Goal: Task Accomplishment & Management: Manage account settings

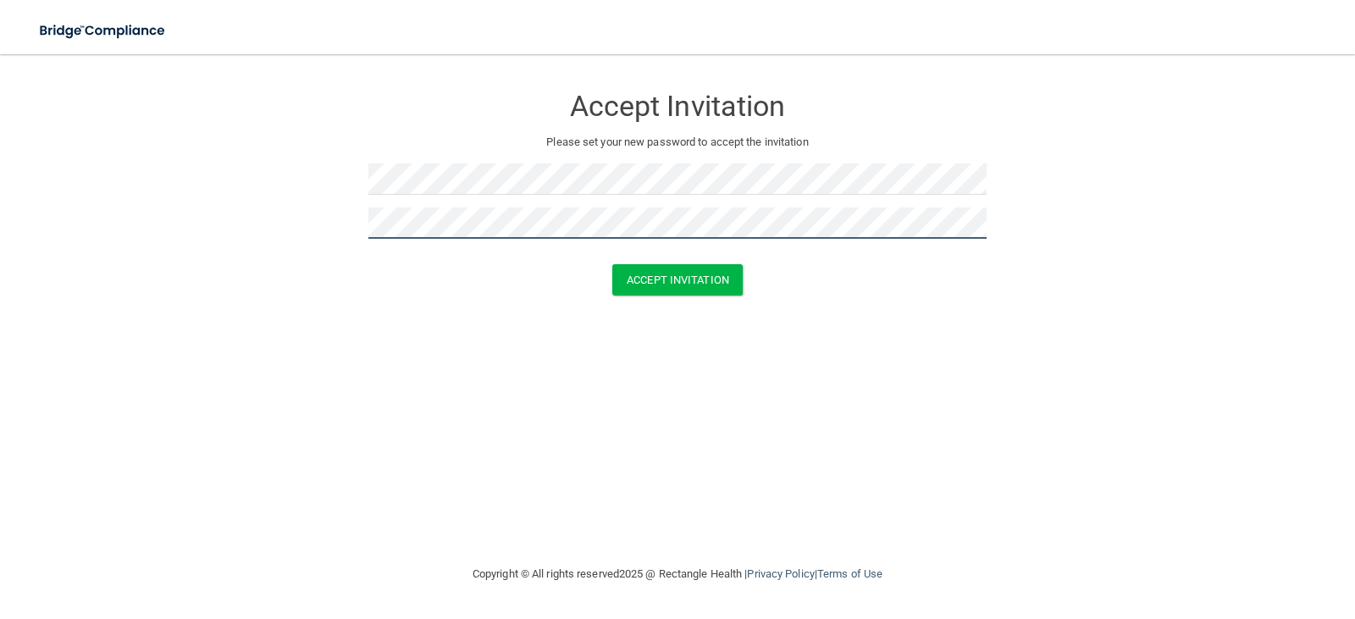
click at [612, 264] on button "Accept Invitation" at bounding box center [677, 279] width 130 height 31
click at [612, 289] on button "Accept Invitation" at bounding box center [677, 304] width 130 height 31
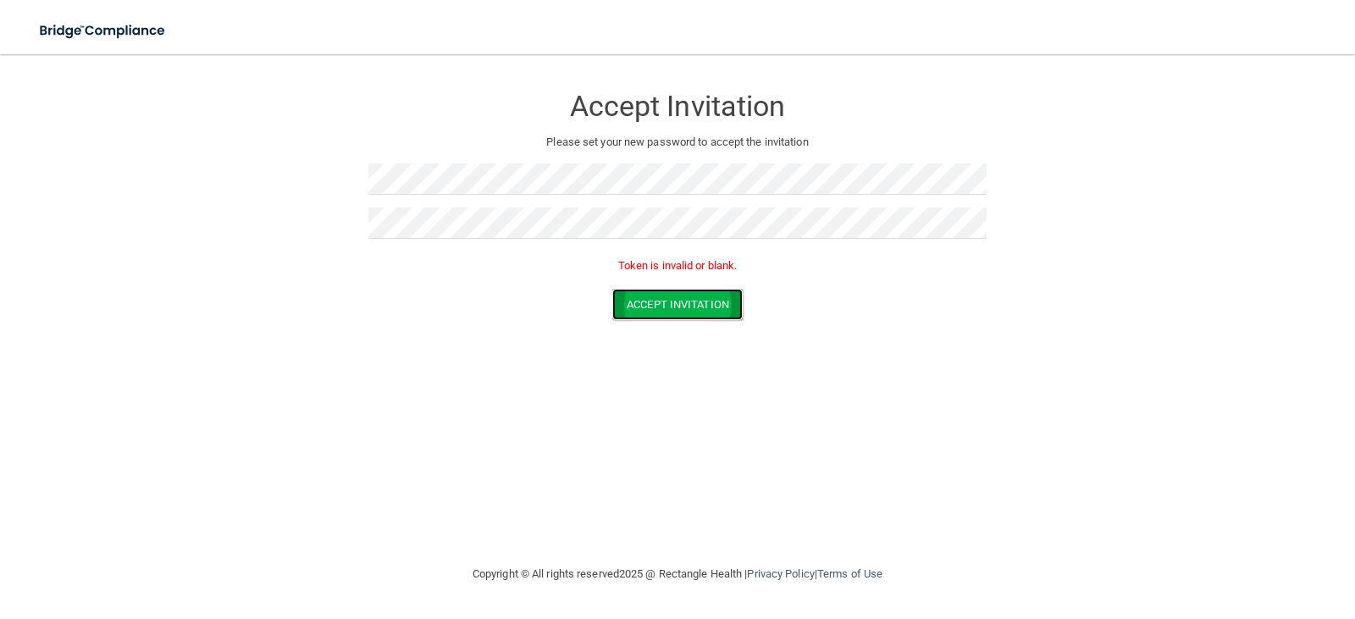
click at [702, 298] on button "Accept Invitation" at bounding box center [677, 304] width 130 height 31
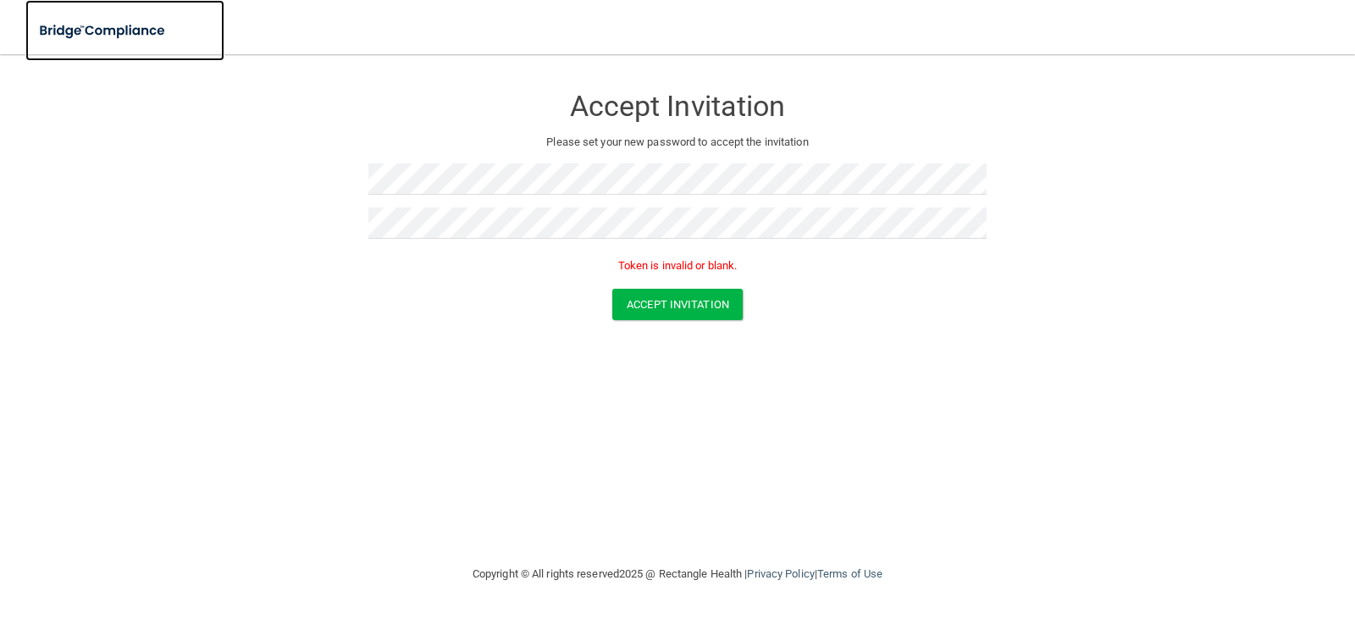
click at [98, 28] on img at bounding box center [103, 31] width 156 height 35
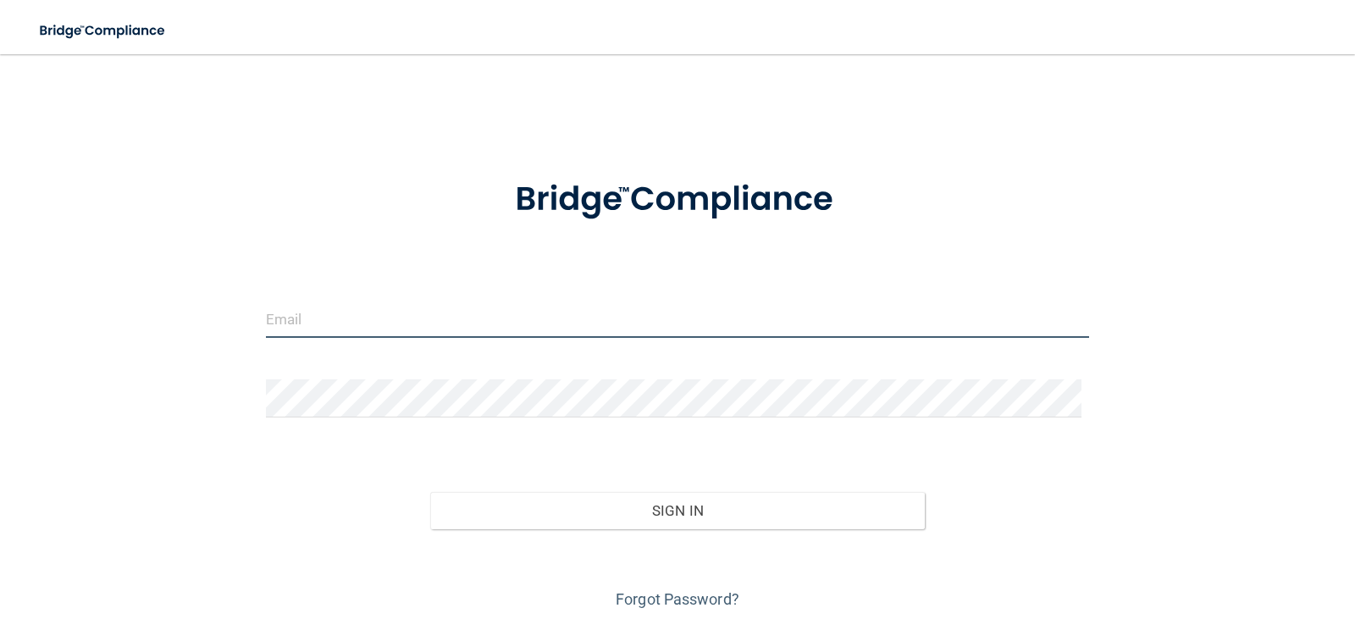
click at [341, 308] on input "email" at bounding box center [678, 319] width 824 height 38
type input "[EMAIL_ADDRESS][DOMAIN_NAME]"
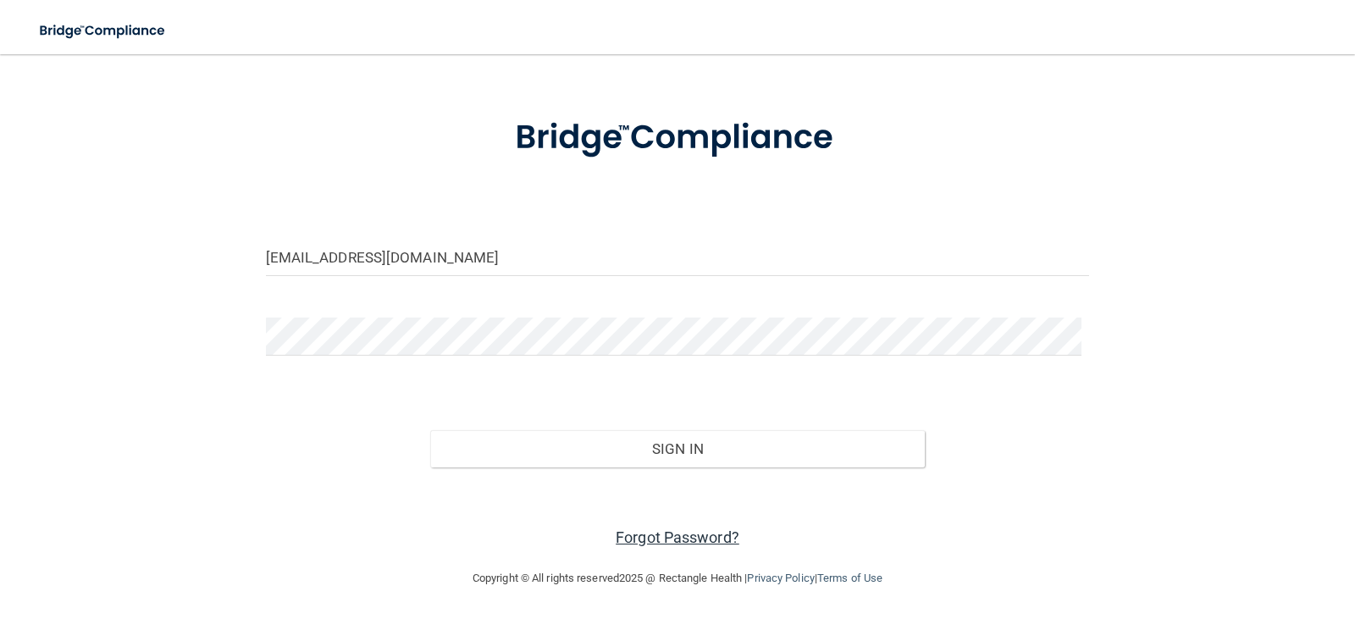
click at [704, 537] on link "Forgot Password?" at bounding box center [677, 537] width 124 height 18
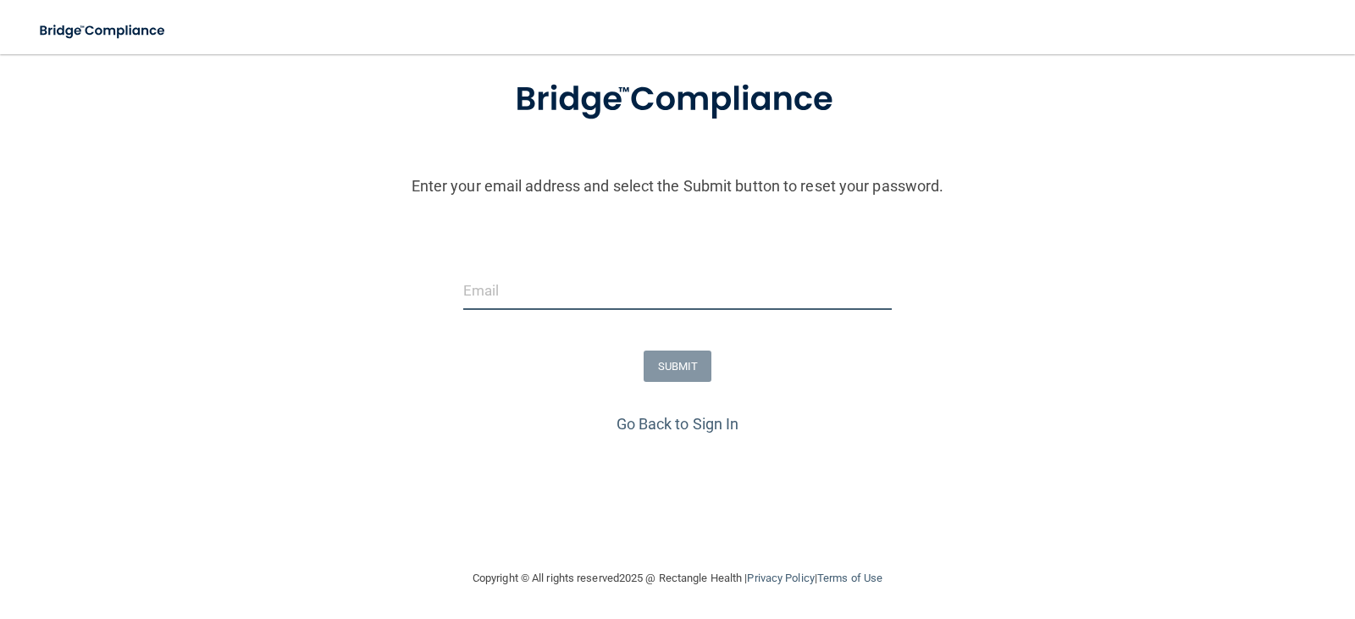
click at [500, 295] on input "email" at bounding box center [677, 291] width 429 height 38
type input "[EMAIL_ADDRESS][DOMAIN_NAME]"
click at [660, 362] on button "SUBMIT" at bounding box center [677, 365] width 69 height 31
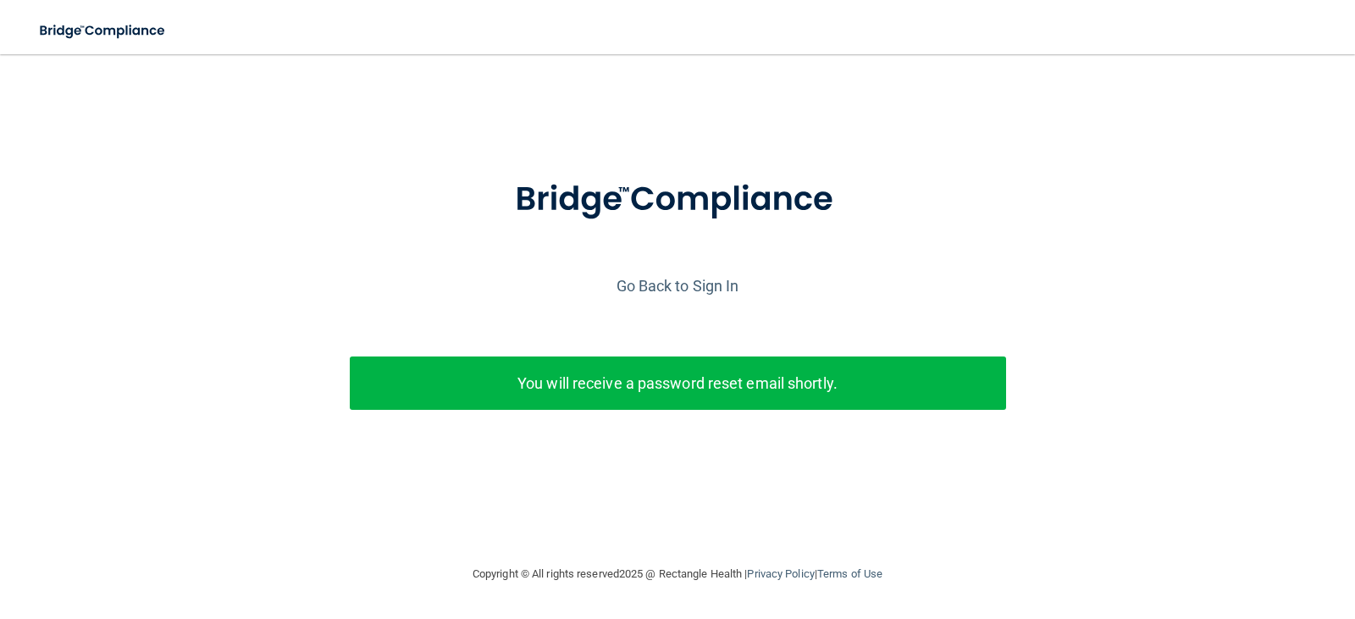
scroll to position [0, 0]
